Goal: Task Accomplishment & Management: Manage account settings

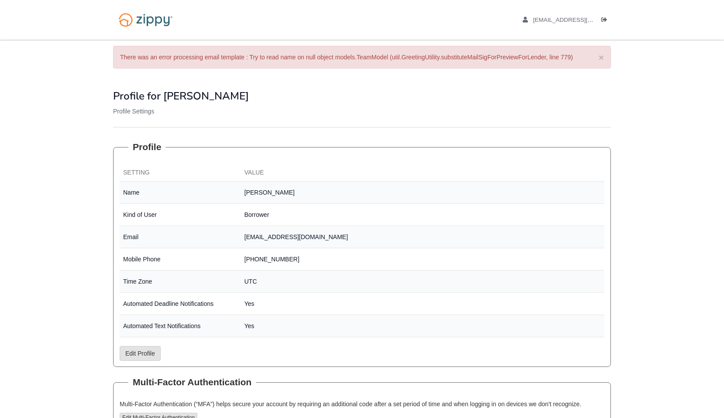
scroll to position [74, 0]
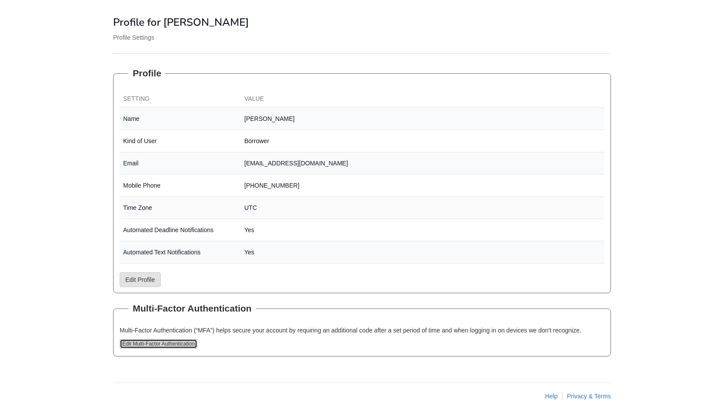
click at [191, 343] on button "Edit Multi-Factor Authentication" at bounding box center [159, 344] width 78 height 10
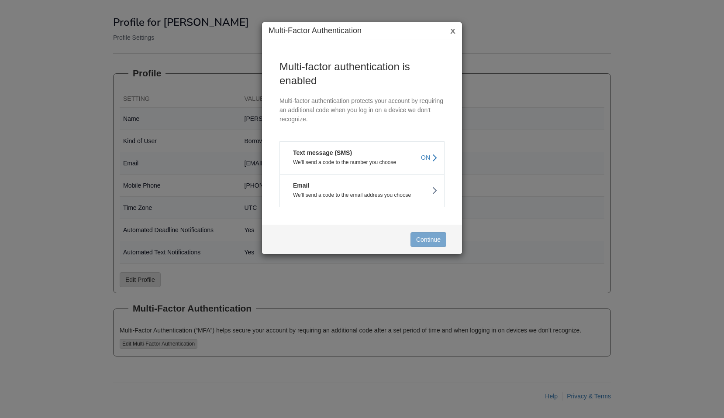
click at [295, 168] on button "Text message (SMS) We'll send a code to the number you choose ON" at bounding box center [361, 157] width 165 height 33
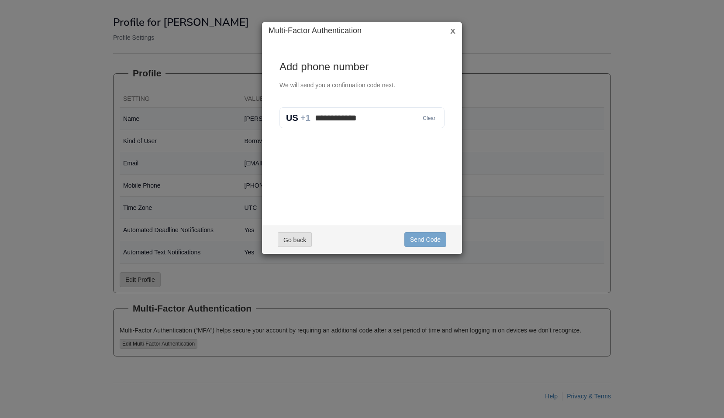
click at [451, 34] on button "x" at bounding box center [452, 30] width 5 height 9
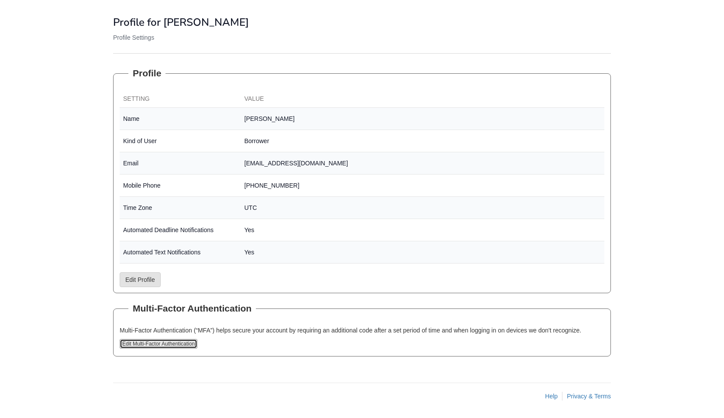
scroll to position [0, 0]
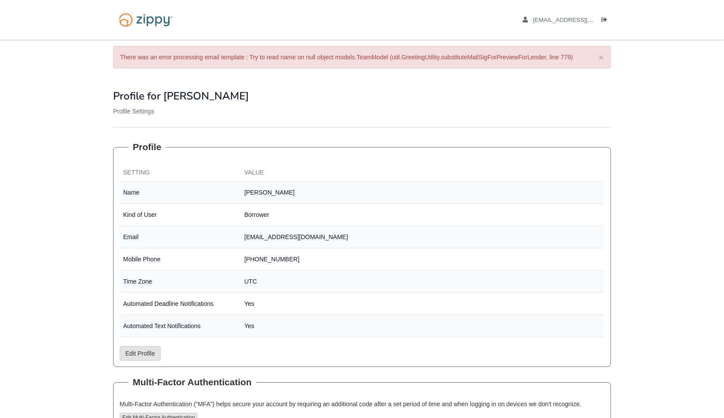
click at [600, 23] on ul "[EMAIL_ADDRESS][DOMAIN_NAME] Logout" at bounding box center [562, 20] width 98 height 8
click at [605, 20] on icon "Log out" at bounding box center [604, 20] width 6 height 6
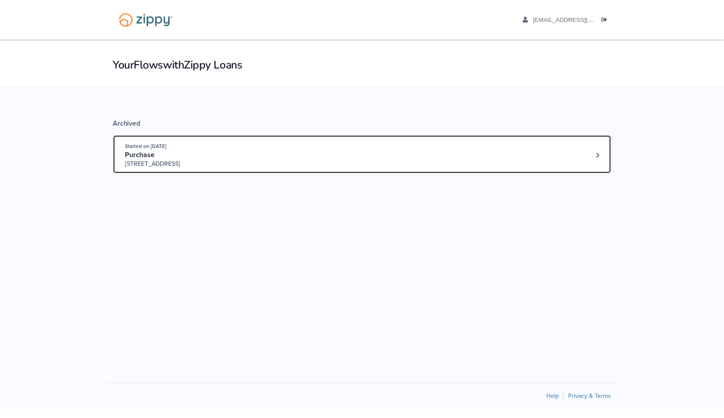
click at [565, 161] on div "Started on [DATE] Purchase [STREET_ADDRESS]" at bounding box center [358, 155] width 466 height 27
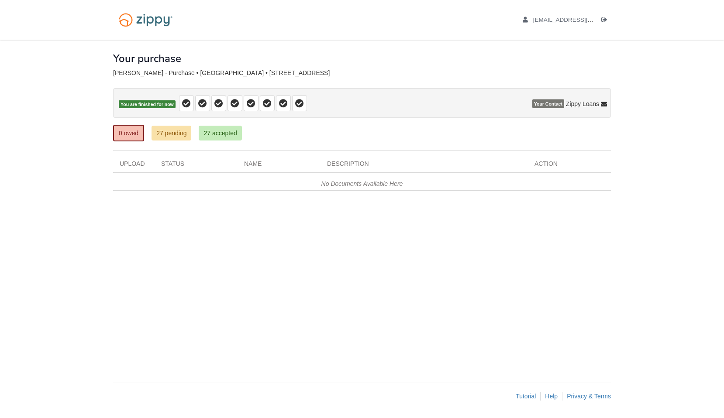
drag, startPoint x: 581, startPoint y: 86, endPoint x: 546, endPoint y: 146, distance: 69.0
click at [0, 0] on body "silverbackxy86@gmail.com Logout ×" at bounding box center [362, 209] width 724 height 418
click at [604, 16] on li "Logout" at bounding box center [606, 20] width 10 height 8
click at [605, 20] on icon "Log out" at bounding box center [604, 20] width 6 height 6
